Goal: Information Seeking & Learning: Learn about a topic

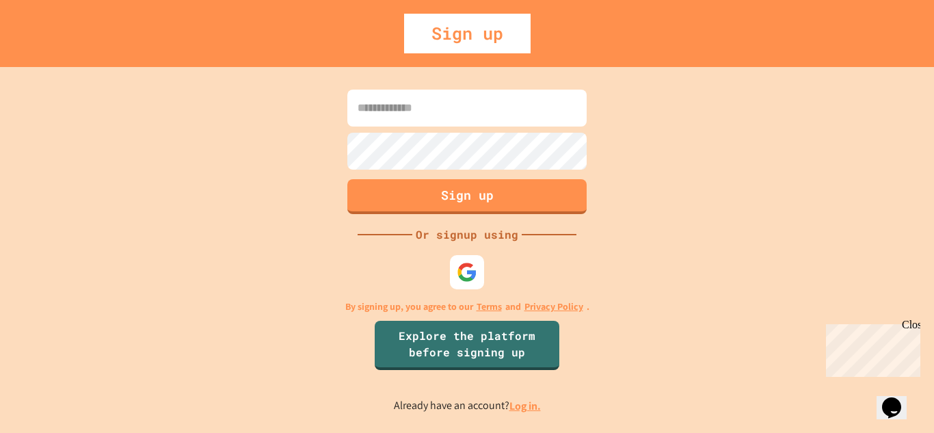
drag, startPoint x: 454, startPoint y: 211, endPoint x: 309, endPoint y: 200, distance: 145.3
click at [309, 200] on div "Sign up Or signup using By signing up, you agree to our Terms and Privacy Polic…" at bounding box center [467, 250] width 934 height 366
click at [477, 277] on img at bounding box center [467, 271] width 22 height 22
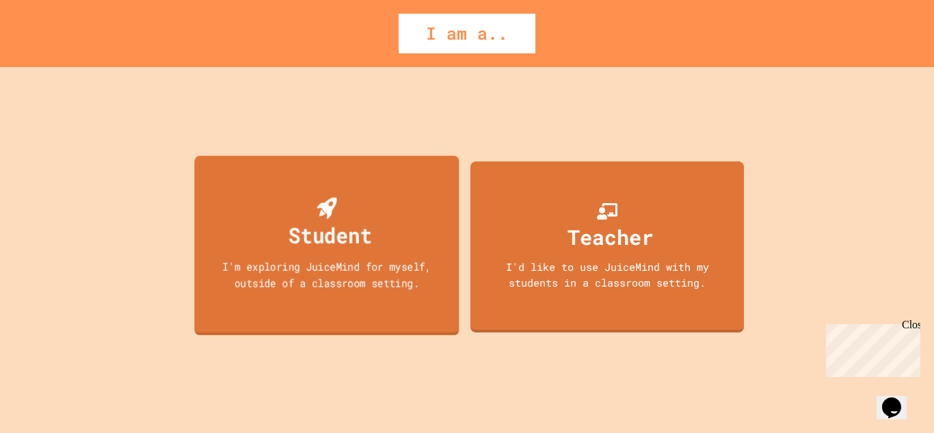
click at [394, 267] on div "I'm exploring JuiceMind for myself, outside of a classroom setting." at bounding box center [327, 274] width 238 height 32
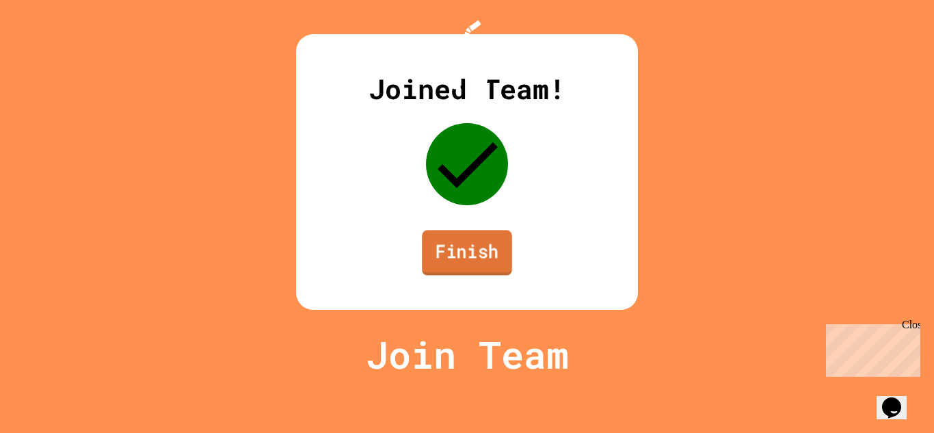
click at [446, 275] on link "Finish" at bounding box center [467, 252] width 90 height 45
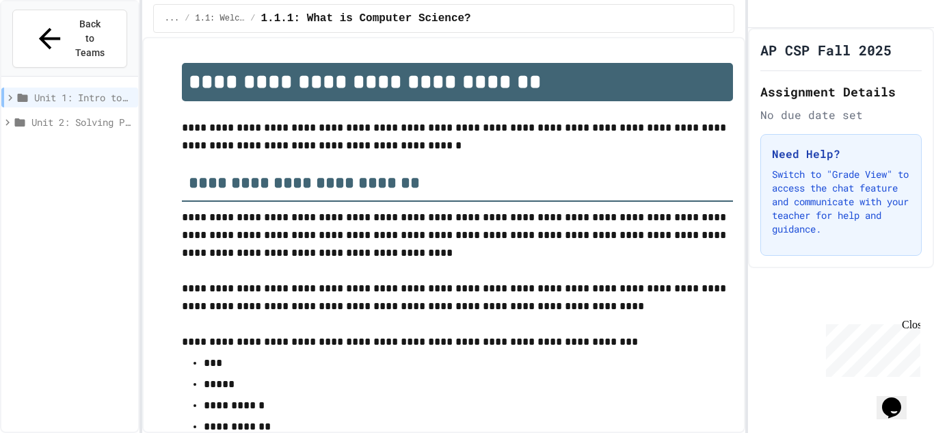
scroll to position [2208, 0]
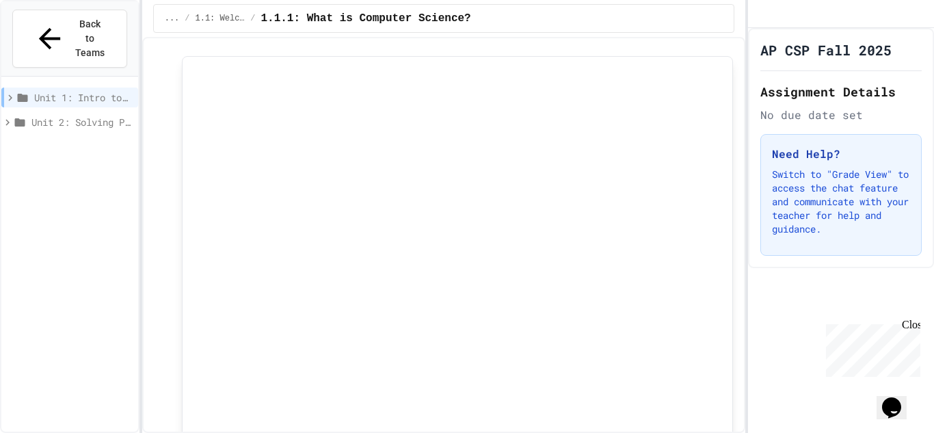
click at [77, 112] on div "Unit 2: Solving Problems in Computer Science" at bounding box center [69, 122] width 137 height 20
click at [71, 139] on span "2.0: Unit Overview" at bounding box center [86, 146] width 93 height 14
click at [74, 164] on span "2.0.1: Unit Overview" at bounding box center [89, 171] width 86 height 14
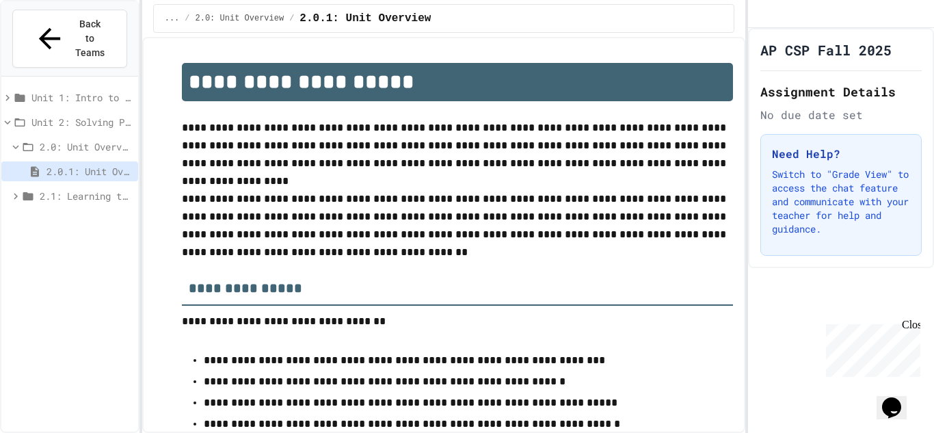
click at [58, 189] on span "2.1: Learning to Solve Hard Problems" at bounding box center [86, 196] width 93 height 14
click at [4, 92] on icon at bounding box center [7, 98] width 12 height 12
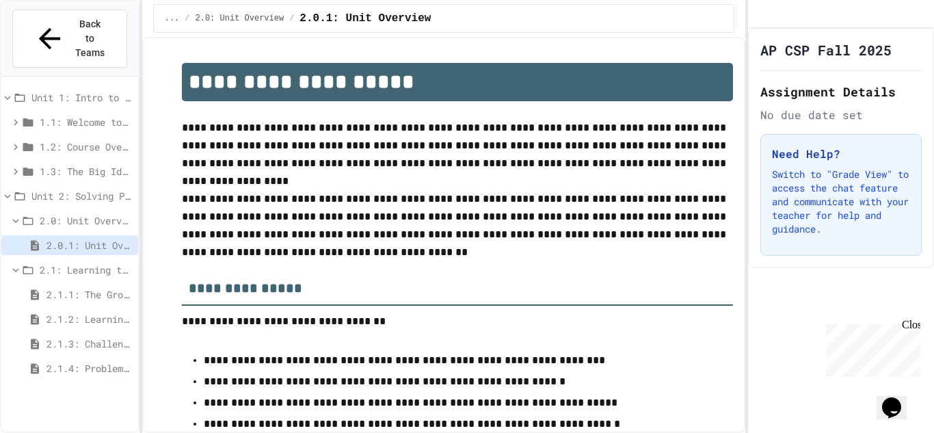
click at [12, 215] on icon at bounding box center [16, 221] width 12 height 12
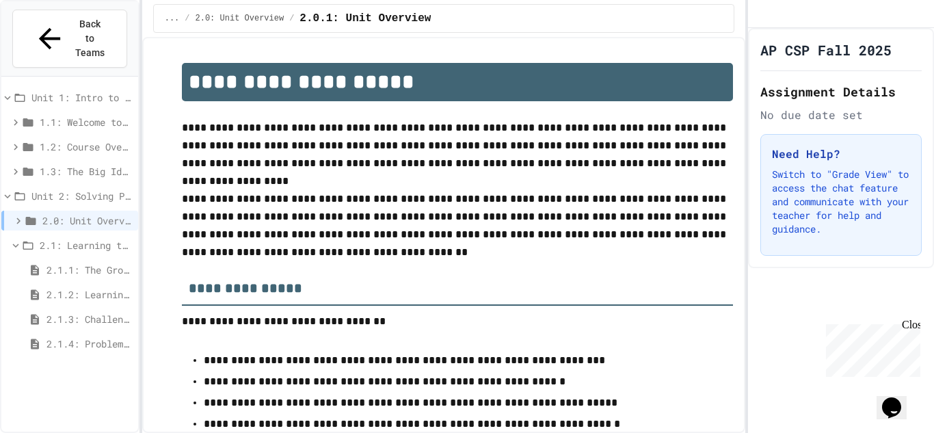
click at [14, 243] on icon at bounding box center [16, 245] width 6 height 4
click at [7, 190] on icon at bounding box center [7, 196] width 12 height 12
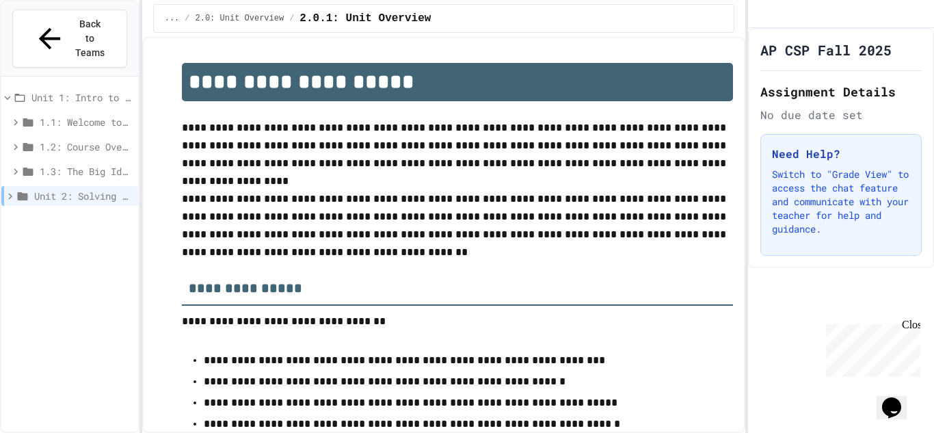
click at [3, 92] on icon at bounding box center [7, 98] width 12 height 12
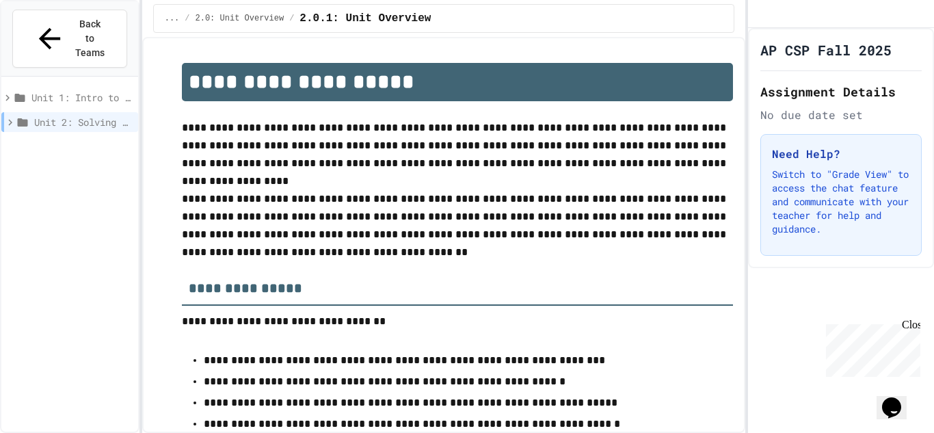
click at [3, 92] on icon at bounding box center [7, 98] width 12 height 12
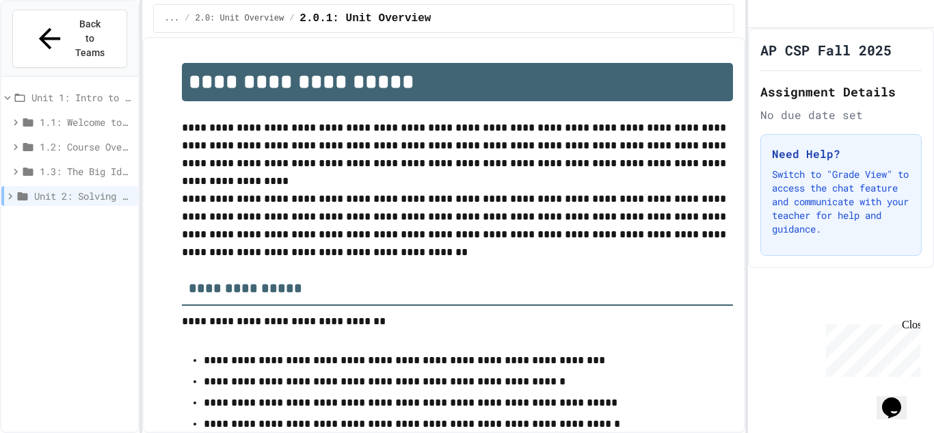
click at [11, 190] on icon at bounding box center [10, 196] width 12 height 12
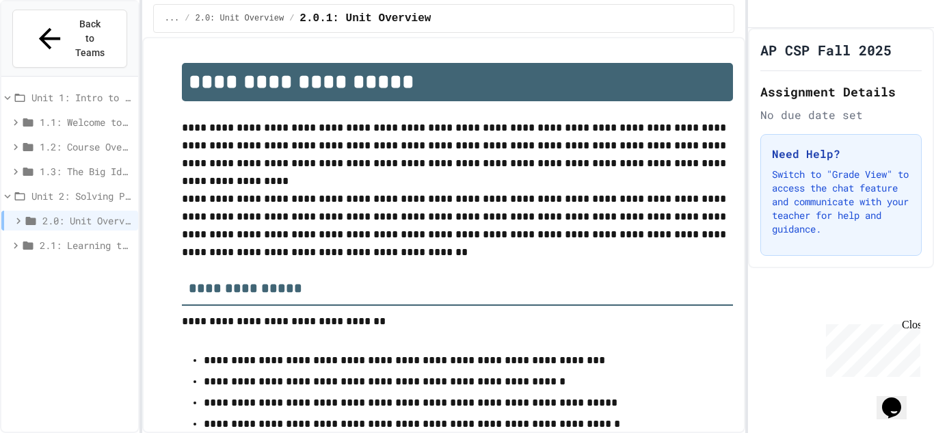
click at [62, 238] on span "2.1: Learning to Solve Hard Problems" at bounding box center [86, 245] width 93 height 14
click at [72, 262] on span "2.1.1: The Growth Mindset" at bounding box center [89, 269] width 86 height 14
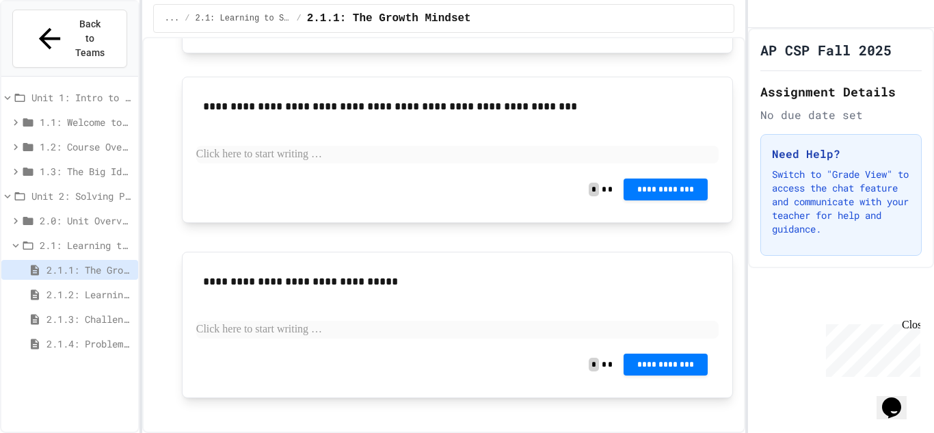
scroll to position [989, 0]
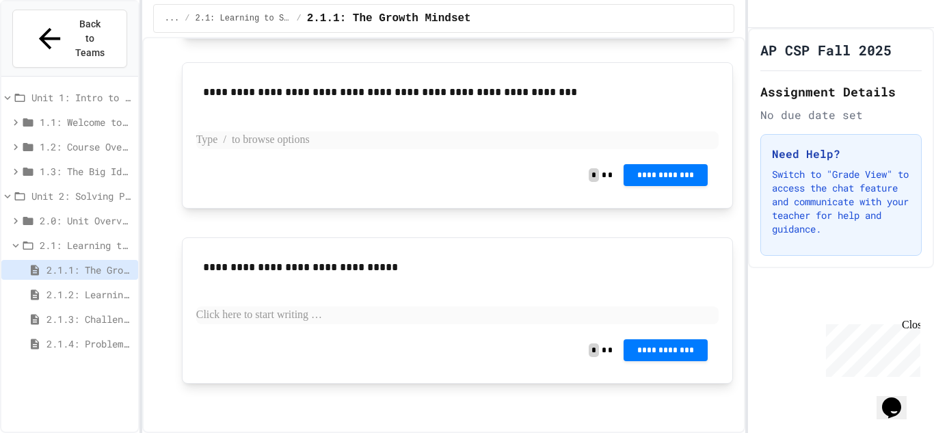
click at [301, 141] on p at bounding box center [457, 140] width 523 height 18
click at [309, 323] on p at bounding box center [457, 315] width 523 height 18
